Goal: Communication & Community: Answer question/provide support

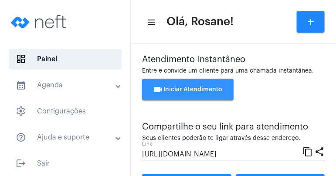
click at [196, 87] on span "videocam Iniciar Atendimento" at bounding box center [187, 90] width 69 height 6
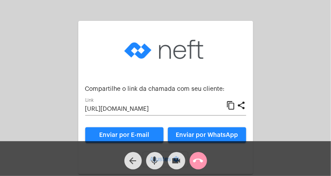
click at [210, 136] on span "Enviar por WhatsApp" at bounding box center [207, 135] width 62 height 6
click at [31, 87] on div "Aguardando cliente acessar a chamada Ajustes settings Compartilhe o link da cha…" at bounding box center [166, 72] width 330 height 142
click at [31, 86] on div "Aguardando cliente acessar a chamada Ajustes settings Compartilhe o link da cha…" at bounding box center [166, 72] width 330 height 142
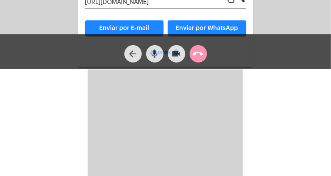
scroll to position [116, 0]
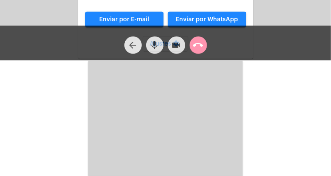
click at [128, 45] on mat-icon "arrow_back" at bounding box center [133, 45] width 10 height 10
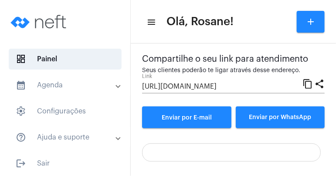
scroll to position [219, 0]
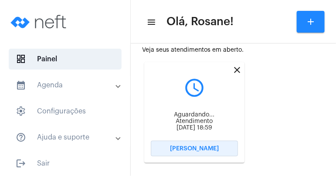
click at [224, 148] on button "[PERSON_NAME]" at bounding box center [194, 149] width 87 height 16
